Goal: Task Accomplishment & Management: Manage account settings

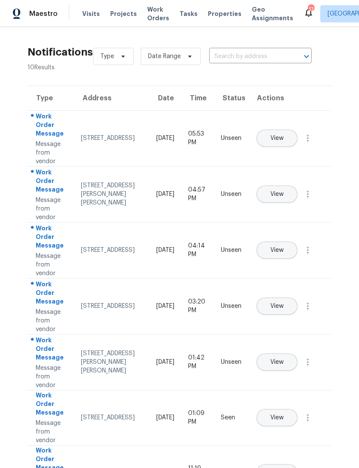
click at [99, 141] on div "[STREET_ADDRESS]" at bounding box center [112, 138] width 62 height 9
click at [283, 135] on span "View" at bounding box center [276, 138] width 13 height 6
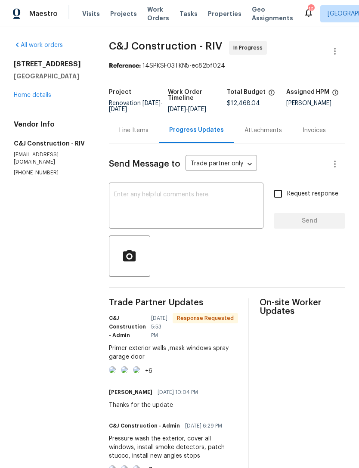
click at [116, 373] on img at bounding box center [112, 369] width 7 height 7
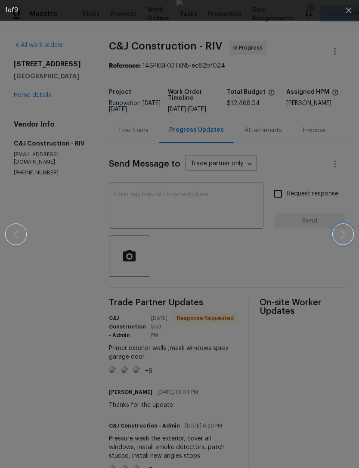
click at [343, 234] on icon "button" at bounding box center [343, 234] width 10 height 10
click at [343, 230] on icon "button" at bounding box center [343, 234] width 10 height 10
click at [344, 234] on icon "button" at bounding box center [342, 234] width 5 height 9
click at [344, 231] on icon "button" at bounding box center [343, 234] width 10 height 10
click at [344, 232] on icon "button" at bounding box center [343, 234] width 10 height 10
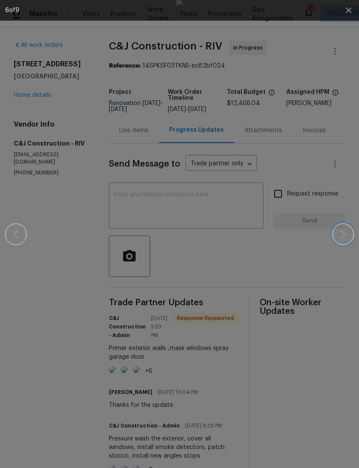
click at [341, 233] on icon "button" at bounding box center [343, 234] width 10 height 10
click at [340, 234] on icon "button" at bounding box center [343, 234] width 10 height 10
click at [338, 237] on icon "button" at bounding box center [343, 234] width 10 height 10
click at [347, 9] on icon "button" at bounding box center [348, 10] width 6 height 6
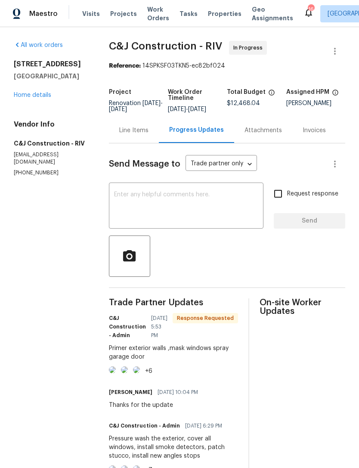
scroll to position [1, 0]
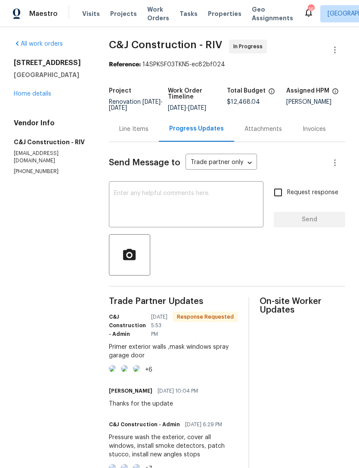
click at [172, 202] on textarea at bounding box center [186, 205] width 144 height 30
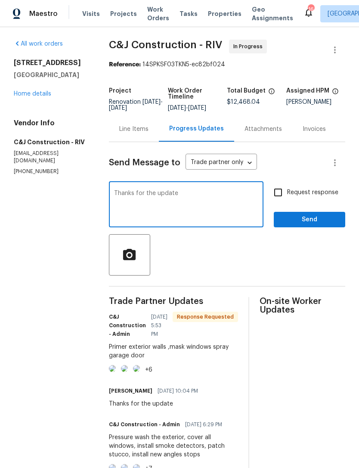
type textarea "Thanks for the update"
click at [317, 224] on span "Send" at bounding box center [309, 219] width 58 height 11
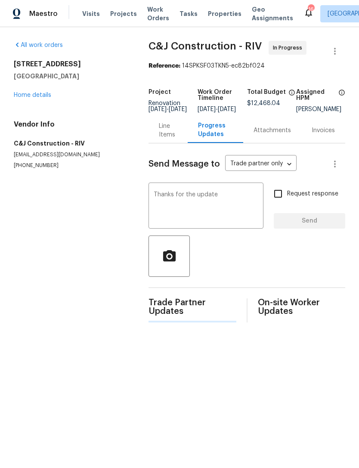
scroll to position [0, 0]
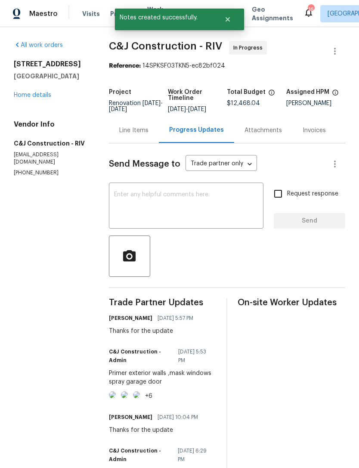
click at [39, 93] on link "Home details" at bounding box center [32, 95] width 37 height 6
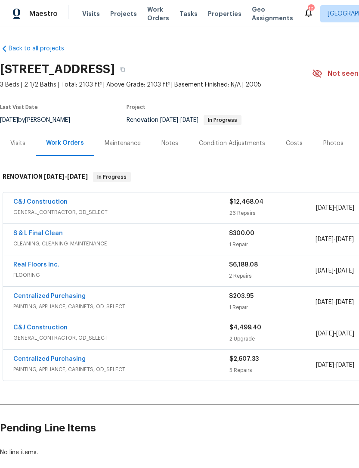
click at [296, 144] on div "Costs" at bounding box center [294, 143] width 17 height 9
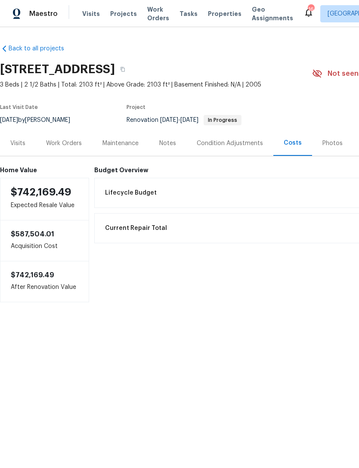
click at [60, 139] on div "Work Orders" at bounding box center [64, 143] width 36 height 9
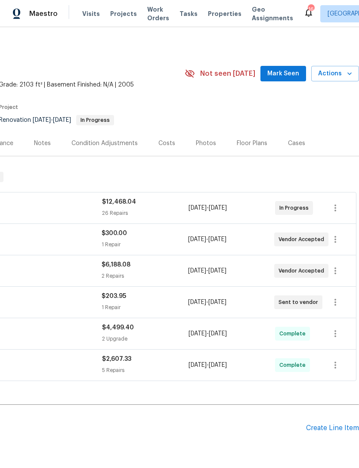
scroll to position [0, 127]
click at [143, 369] on div "5 Repairs" at bounding box center [145, 370] width 86 height 9
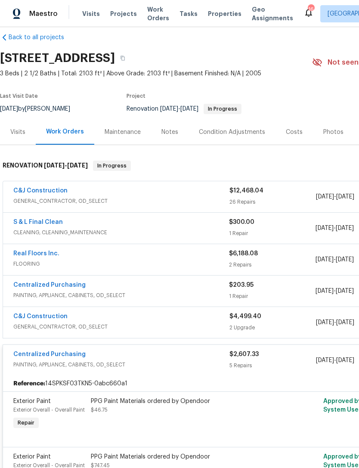
scroll to position [11, 0]
click at [31, 251] on link "Real Floors Inc." at bounding box center [36, 254] width 46 height 6
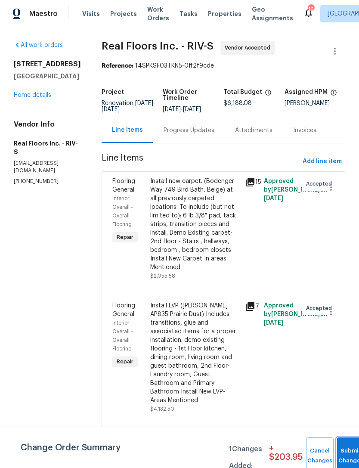
click at [346, 449] on button "Submit Changes" at bounding box center [351, 455] width 28 height 37
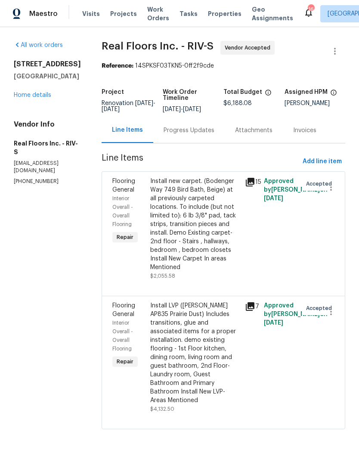
click at [35, 98] on link "Home details" at bounding box center [32, 95] width 37 height 6
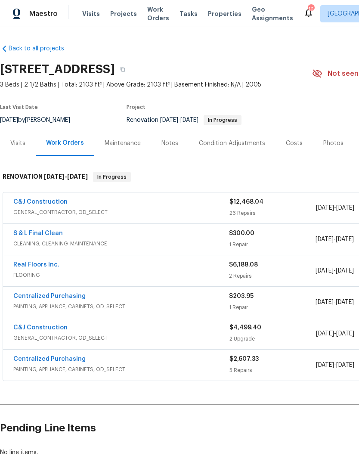
click at [121, 145] on div "Maintenance" at bounding box center [123, 143] width 36 height 9
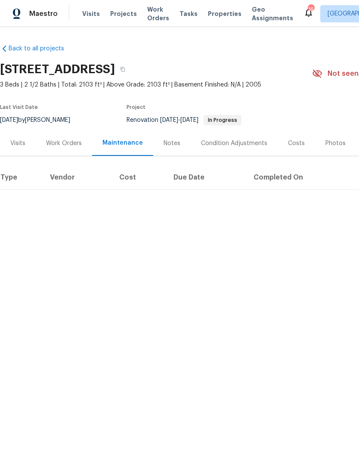
click at [57, 143] on div "Work Orders" at bounding box center [64, 143] width 36 height 9
